Goal: Check status

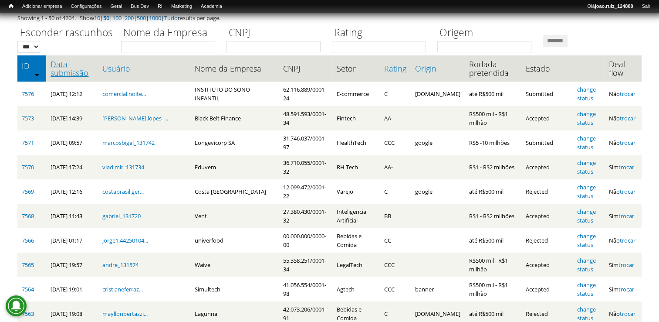
click at [79, 67] on link "Data submissão" at bounding box center [72, 68] width 43 height 17
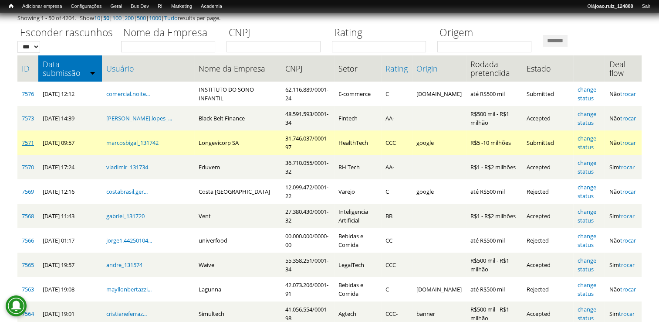
click at [27, 142] on link "7571" at bounding box center [28, 143] width 12 height 8
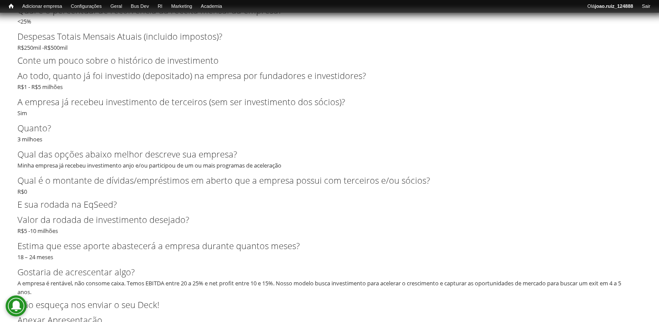
scroll to position [2817, 0]
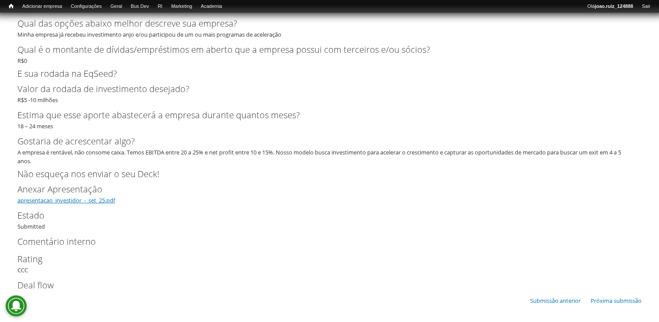
click at [99, 200] on link "apresentacao_investidor_-_set_25.pdf" at bounding box center [66, 200] width 98 height 8
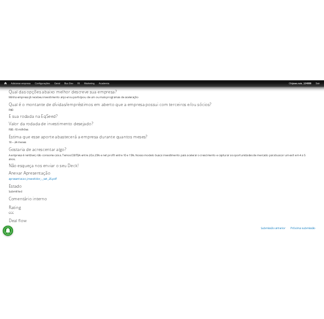
scroll to position [2913, 0]
